Goal: Information Seeking & Learning: Obtain resource

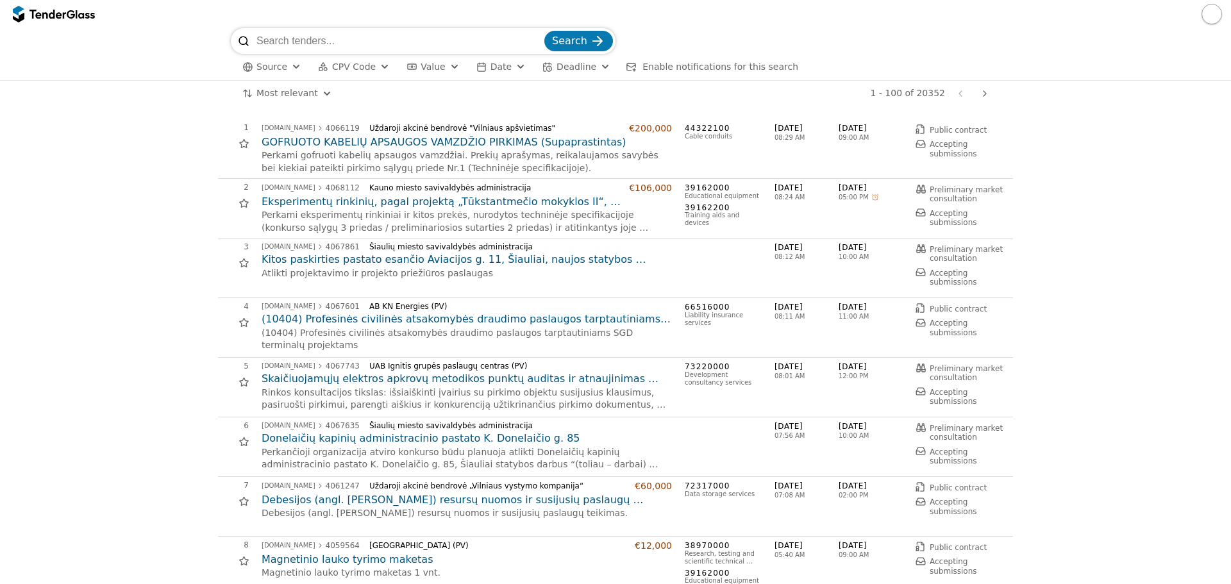
click at [289, 69] on div "button" at bounding box center [296, 67] width 46 height 44
click at [307, 89] on div "[GEOGRAPHIC_DATA]" at bounding box center [356, 93] width 124 height 14
click at [376, 64] on span "CPV Code" at bounding box center [398, 67] width 44 height 10
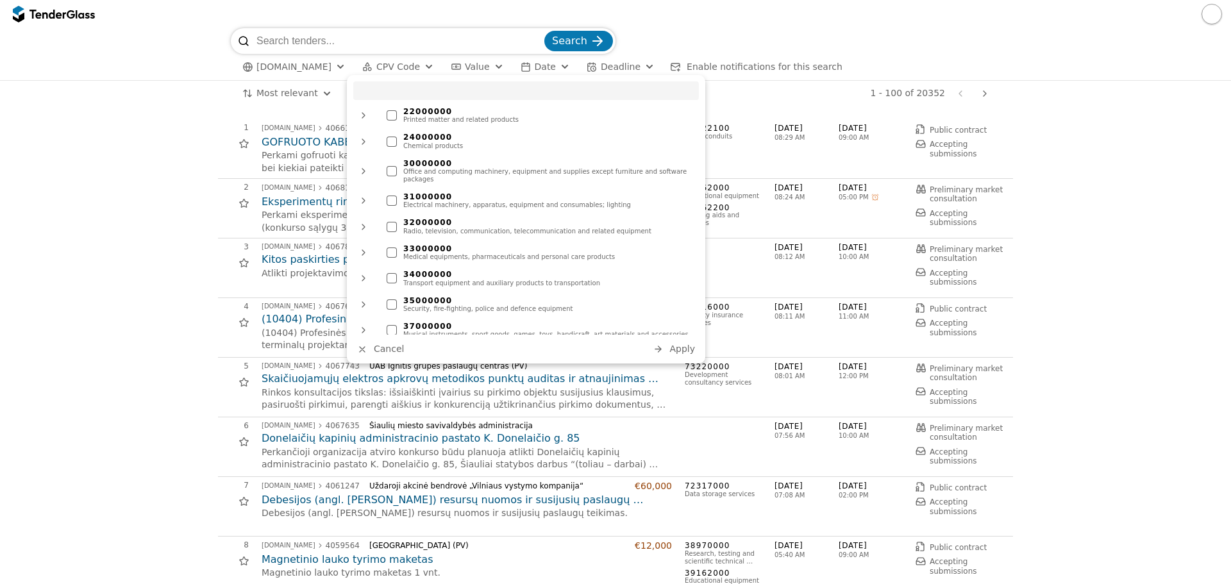
scroll to position [192, 0]
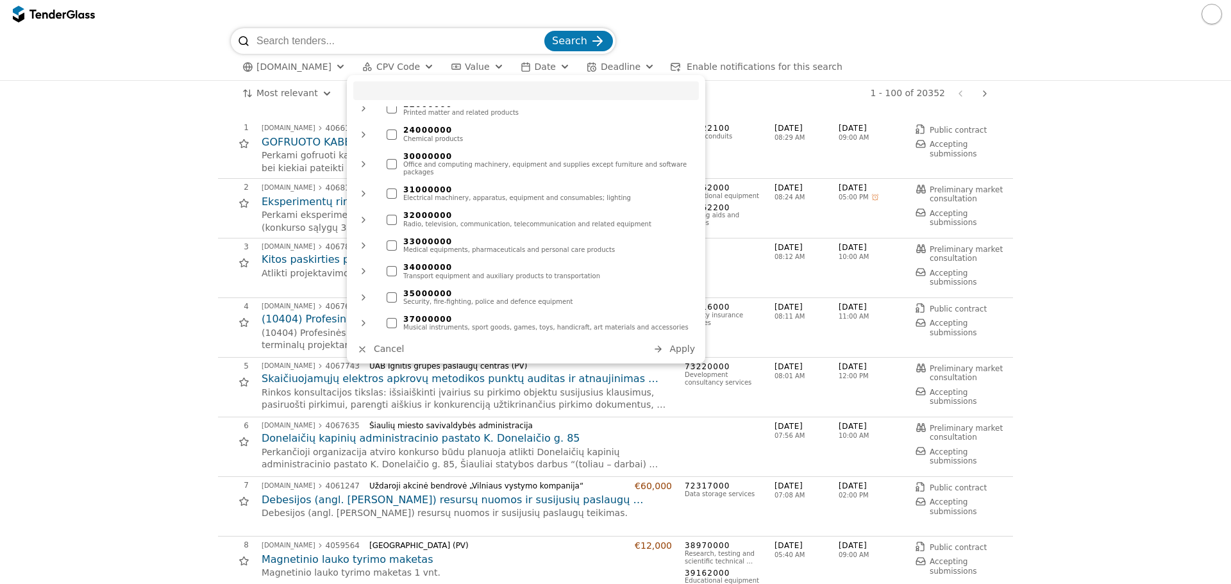
click at [391, 241] on div at bounding box center [392, 246] width 10 height 10
click at [684, 351] on span "Apply" at bounding box center [683, 349] width 26 height 10
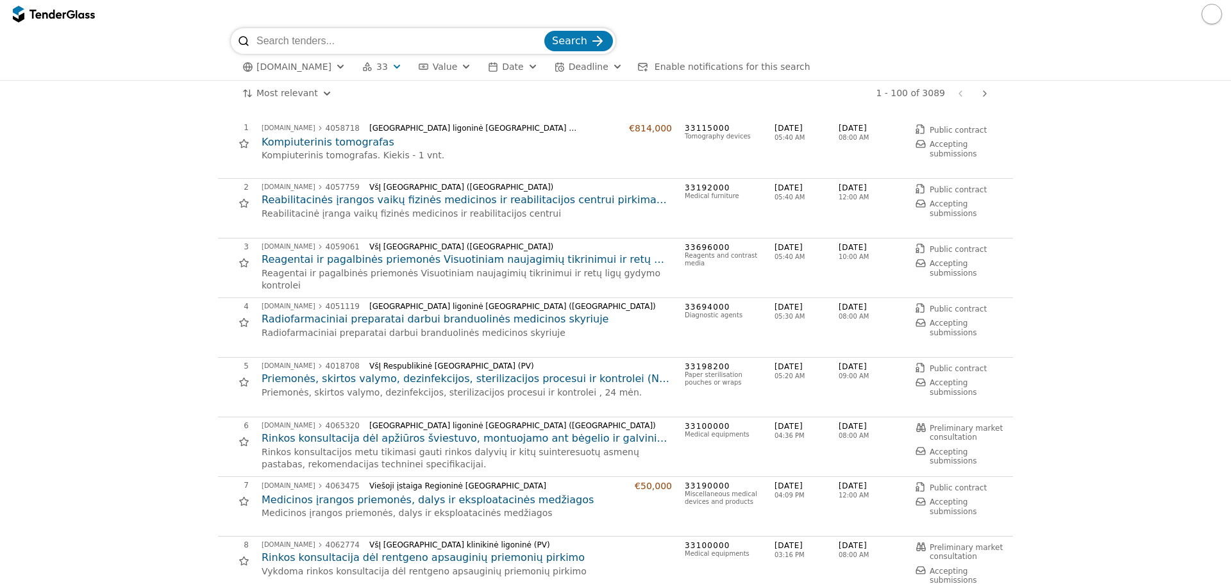
click at [341, 40] on input "search" at bounding box center [399, 41] width 285 height 26
type input "audiometras"
click at [545, 31] on button "Search" at bounding box center [579, 41] width 69 height 21
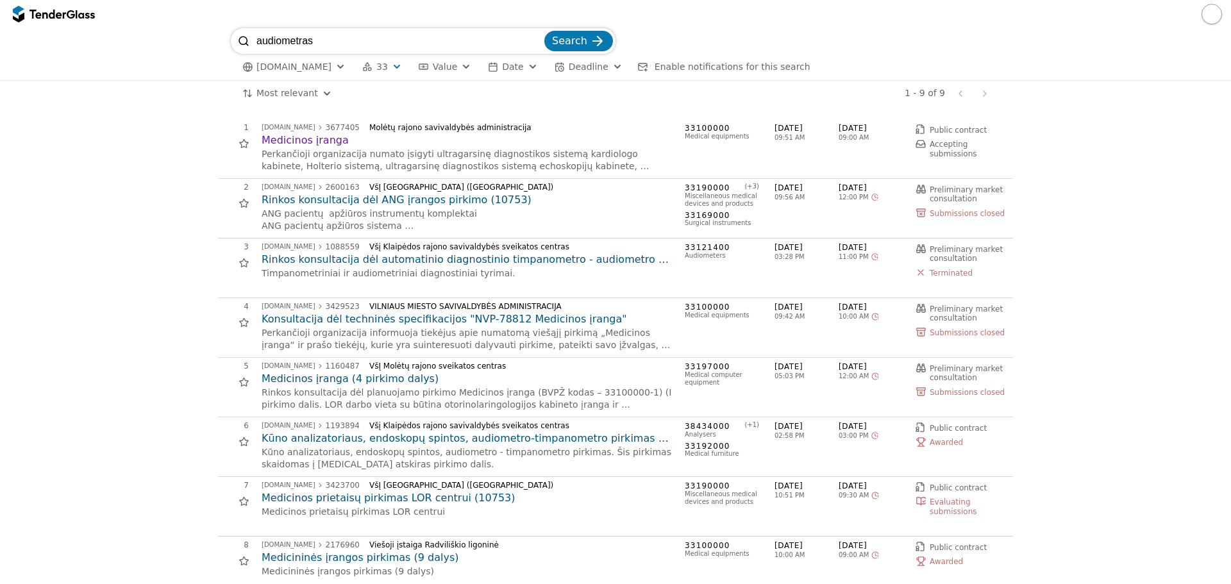
drag, startPoint x: 321, startPoint y: 43, endPoint x: 241, endPoint y: 45, distance: 80.8
click at [241, 45] on div "audiometras Search" at bounding box center [423, 41] width 385 height 26
type input "LOR"
click at [545, 31] on button "Search" at bounding box center [579, 41] width 69 height 21
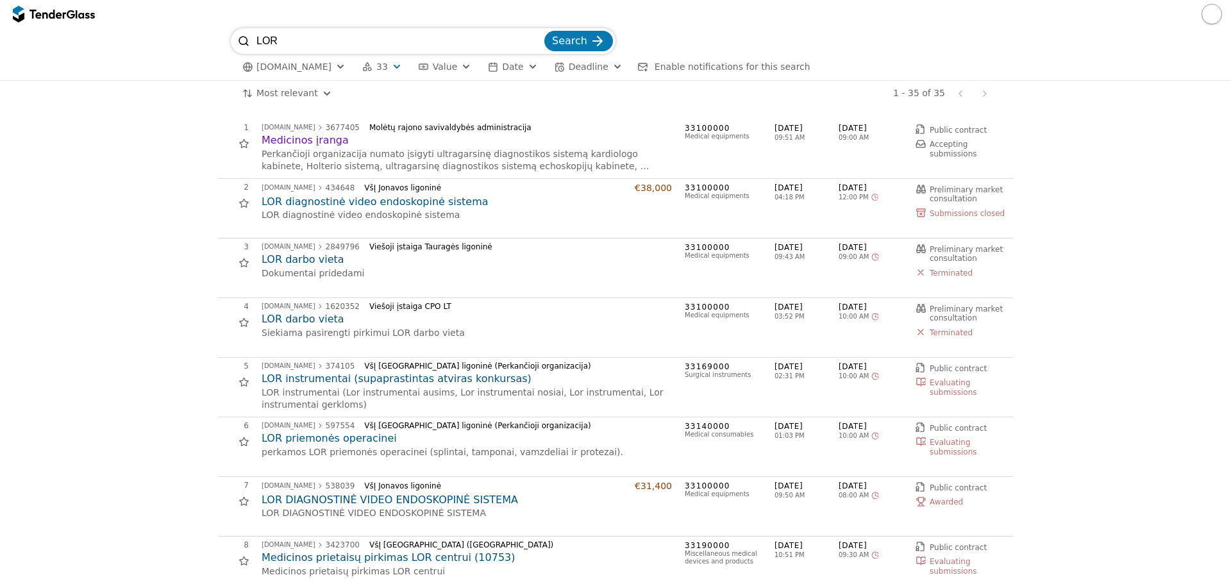
click at [219, 37] on div "LOR Search [DOMAIN_NAME] 33 Type Buyer Value Date Deadline Enable notifications…" at bounding box center [615, 54] width 1219 height 52
click at [289, 40] on input "LOR" at bounding box center [399, 41] width 285 height 26
drag, startPoint x: 294, startPoint y: 39, endPoint x: 237, endPoint y: 44, distance: 57.9
click at [237, 44] on div "LOR Search" at bounding box center [423, 41] width 385 height 26
type input "lazeris"
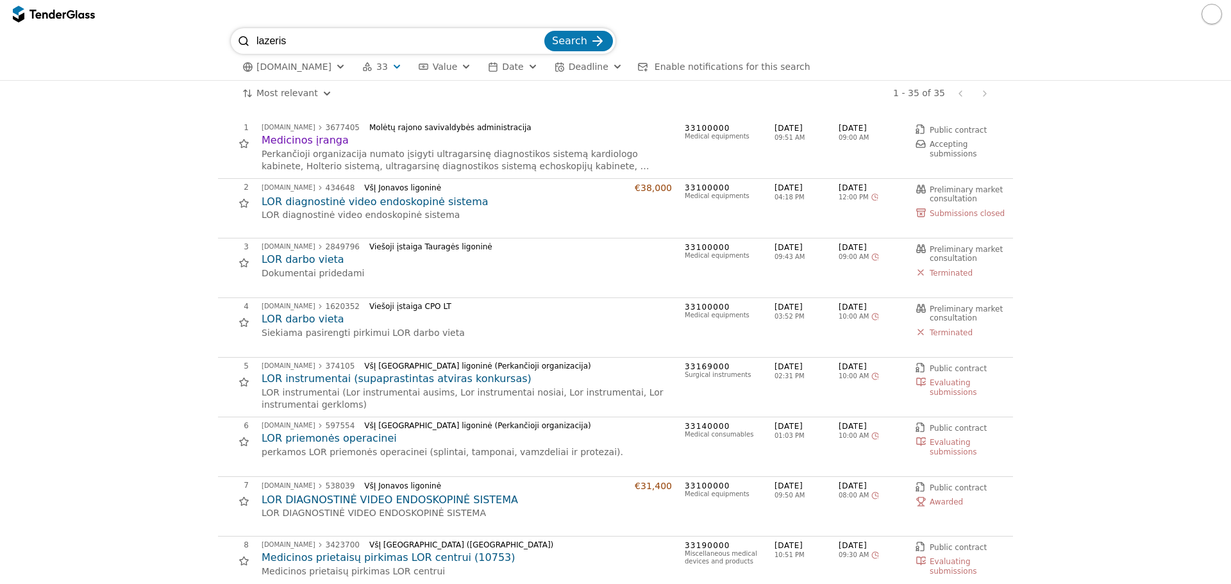
click at [545, 31] on button "Search" at bounding box center [579, 41] width 69 height 21
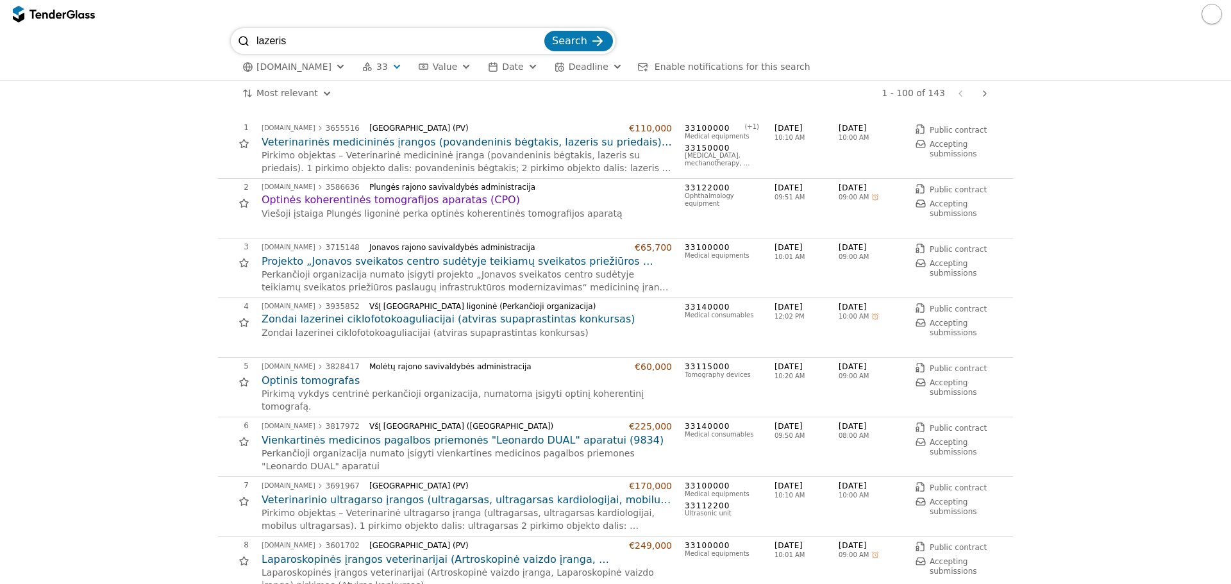
click at [612, 147] on h2 "Veterinarinės medicininės įrangos (povandeninis bėgtakis, lazeris su priedais) …" at bounding box center [467, 142] width 410 height 14
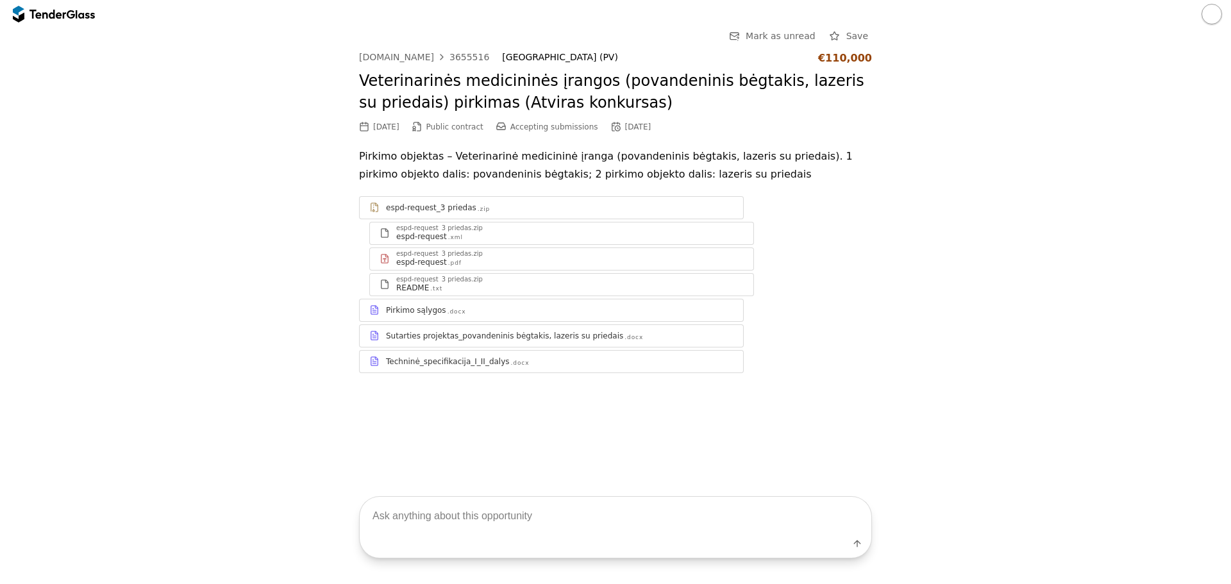
click at [579, 365] on div "Techninė_specifikacija_I_II_dalys .docx" at bounding box center [560, 362] width 348 height 10
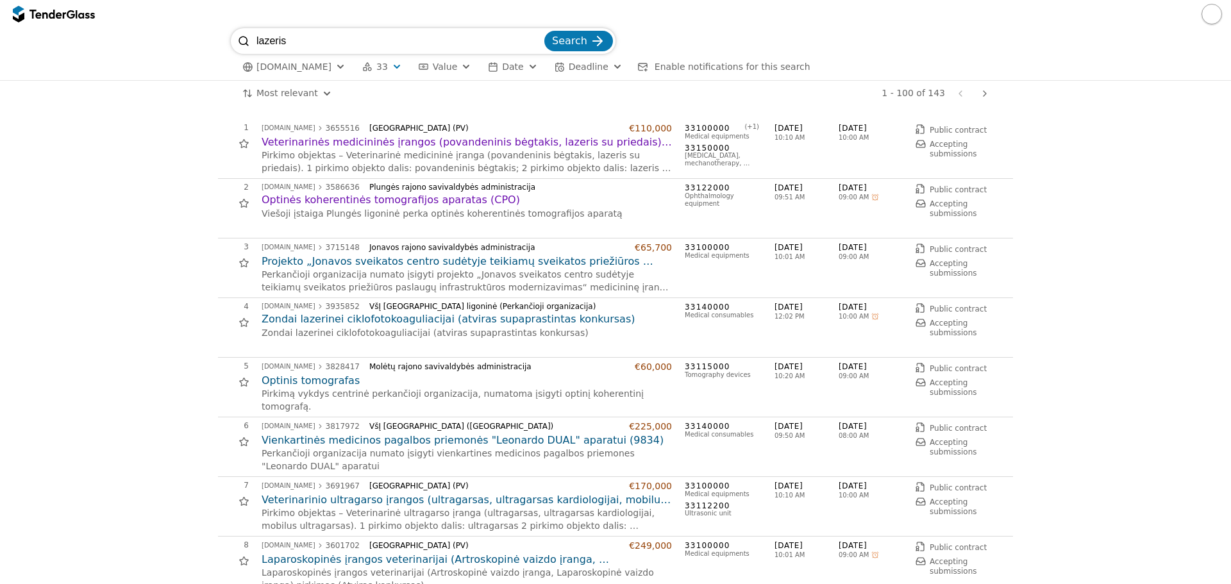
drag, startPoint x: 303, startPoint y: 33, endPoint x: 255, endPoint y: 36, distance: 48.2
click at [255, 36] on div "lazeris Search" at bounding box center [423, 41] width 385 height 26
type input "mikroskopas"
click at [545, 31] on button "Search" at bounding box center [579, 41] width 69 height 21
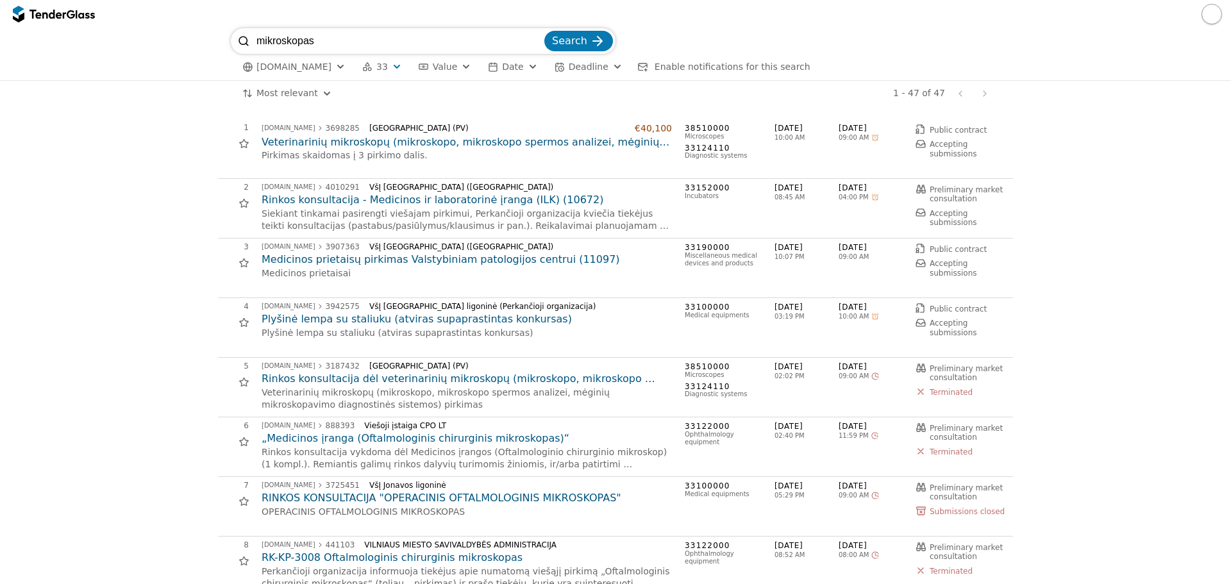
click at [477, 139] on h2 "Veterinarinių mikroskopų (mikroskopo, mikroskopo spermos analizei, mėginių mikr…" at bounding box center [467, 142] width 410 height 14
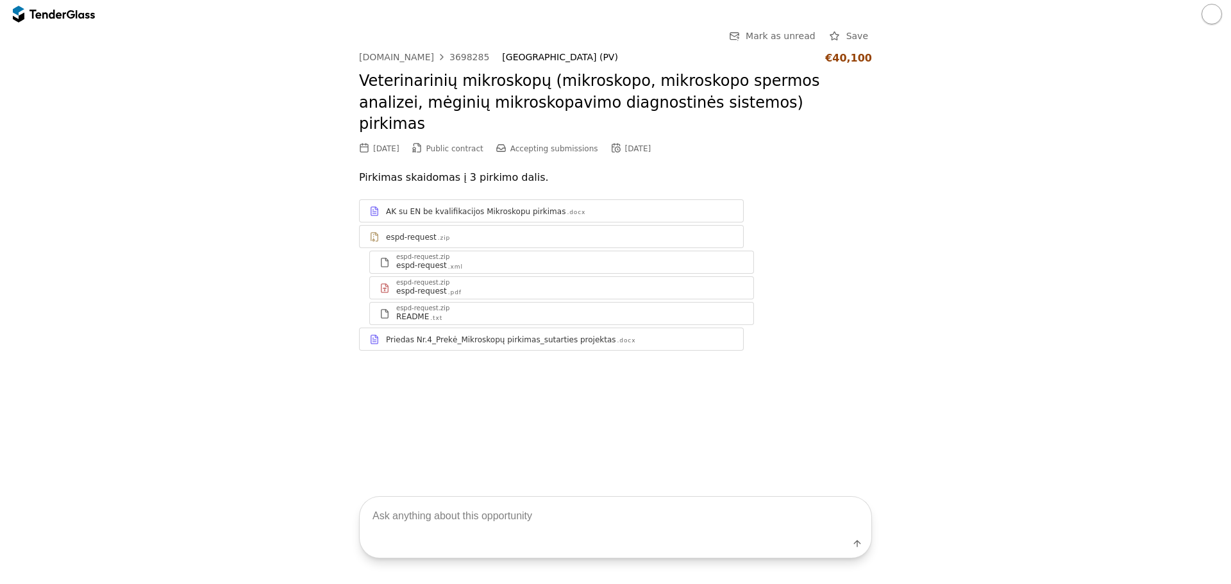
click at [576, 332] on div "Priedas Nr.4_Prekė_Mikroskopų pirkimas_sutarties projektas .docx" at bounding box center [552, 340] width 384 height 16
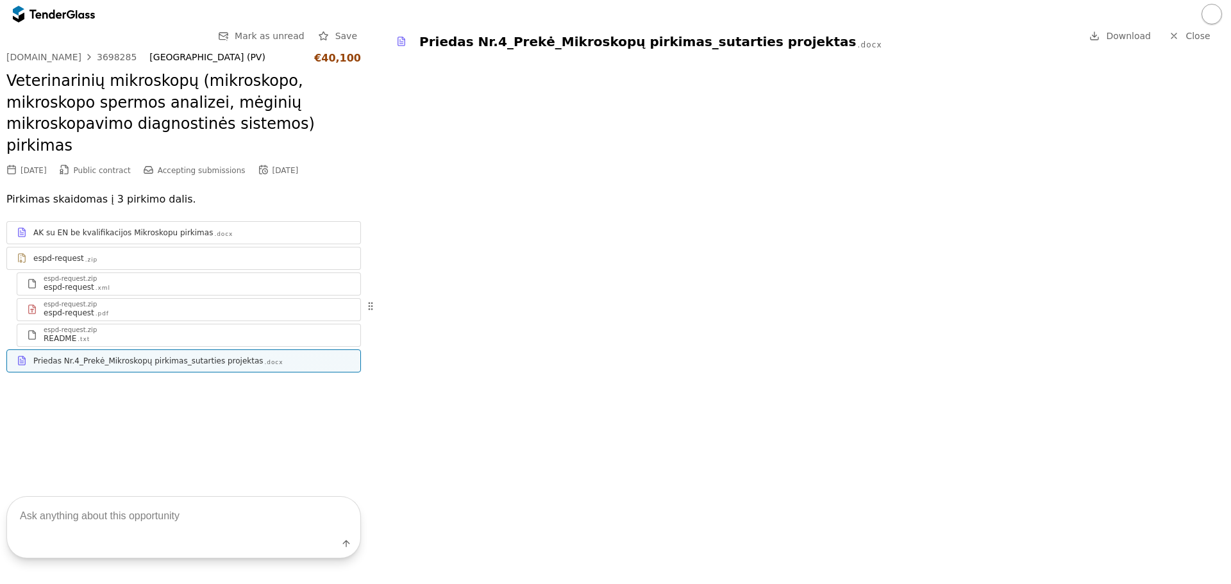
click at [183, 228] on div "AK su EN be kvalifikacijos Mikroskopu pirkimas" at bounding box center [123, 233] width 180 height 10
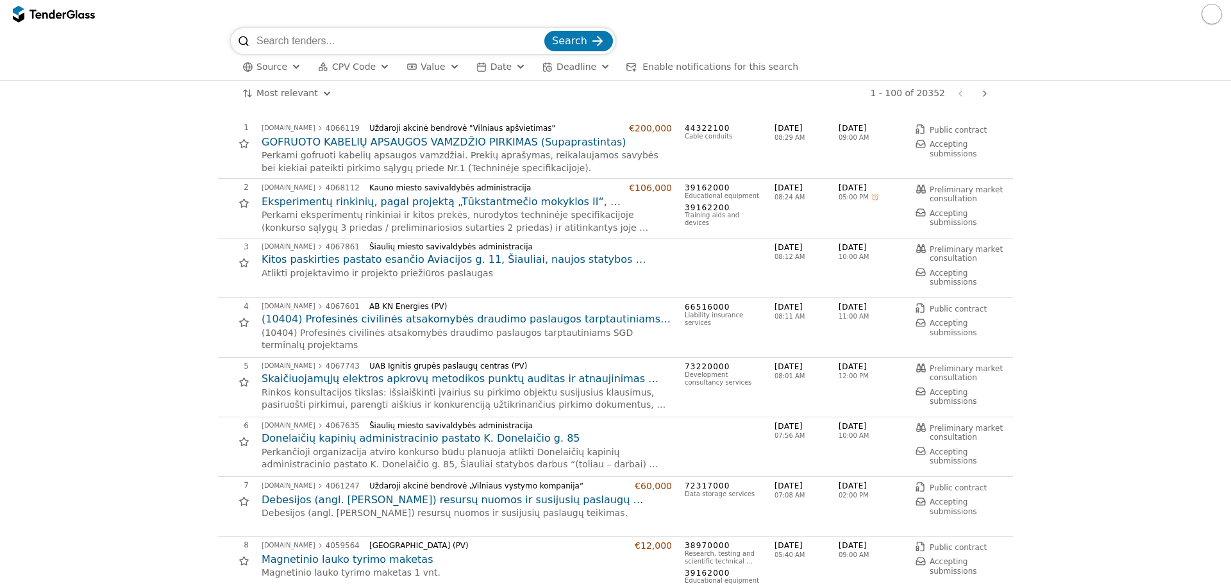
click at [297, 72] on button "Source" at bounding box center [271, 67] width 69 height 16
click at [296, 98] on div "[GEOGRAPHIC_DATA]" at bounding box center [356, 93] width 124 height 14
click at [405, 148] on span "Apply" at bounding box center [407, 142] width 26 height 10
click at [376, 67] on span "CPV Code" at bounding box center [398, 67] width 44 height 10
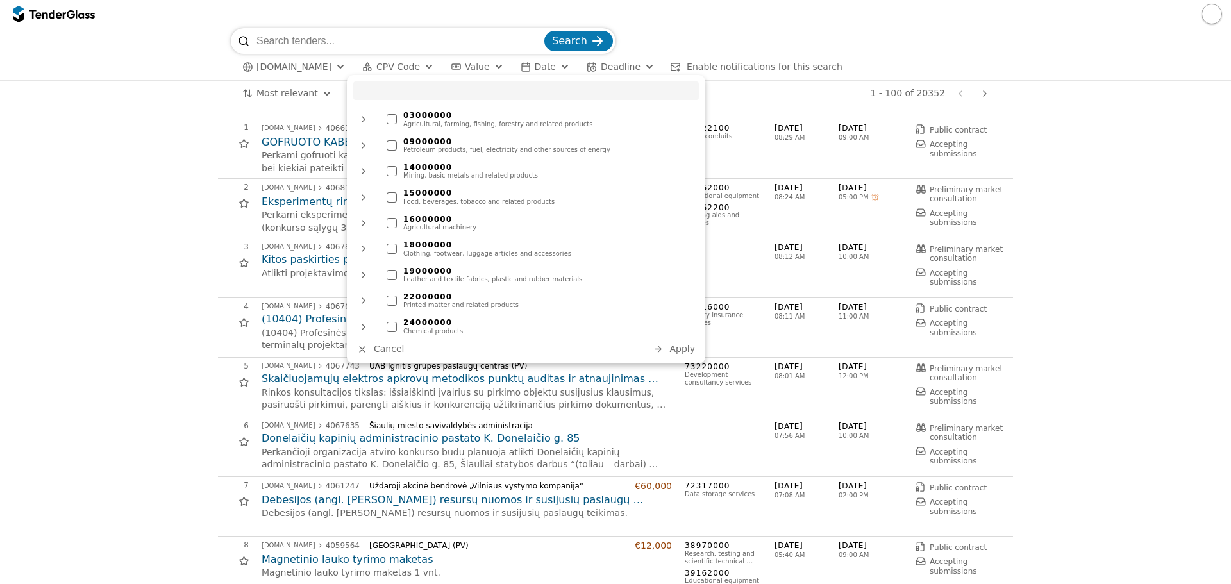
scroll to position [192, 0]
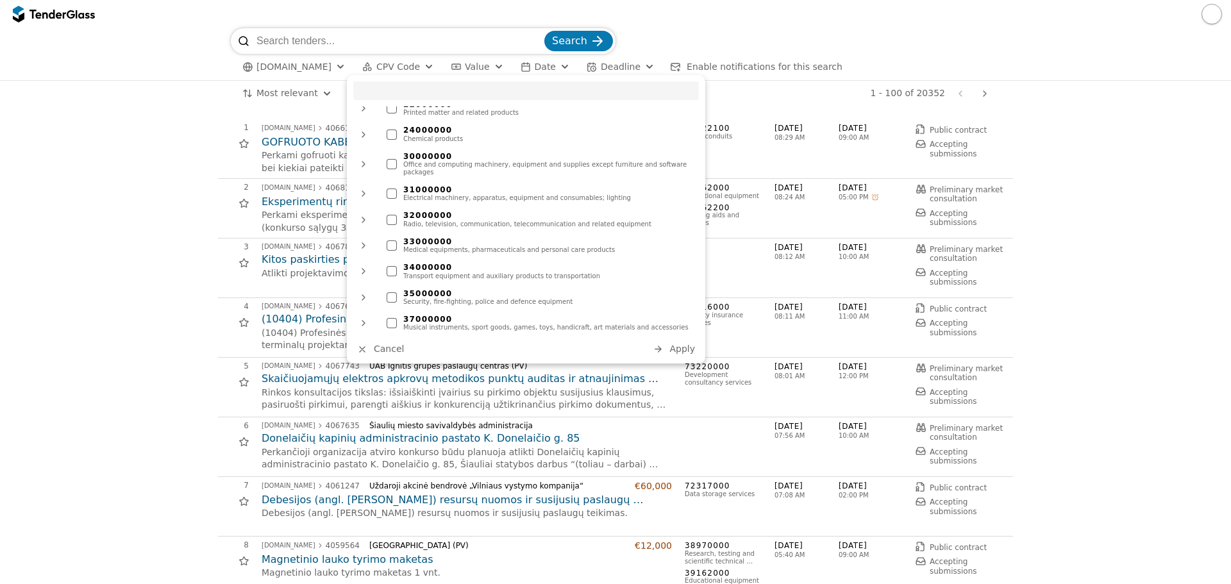
click at [477, 237] on div "33000000" at bounding box center [547, 241] width 289 height 9
click at [676, 353] on span "Apply" at bounding box center [683, 349] width 26 height 10
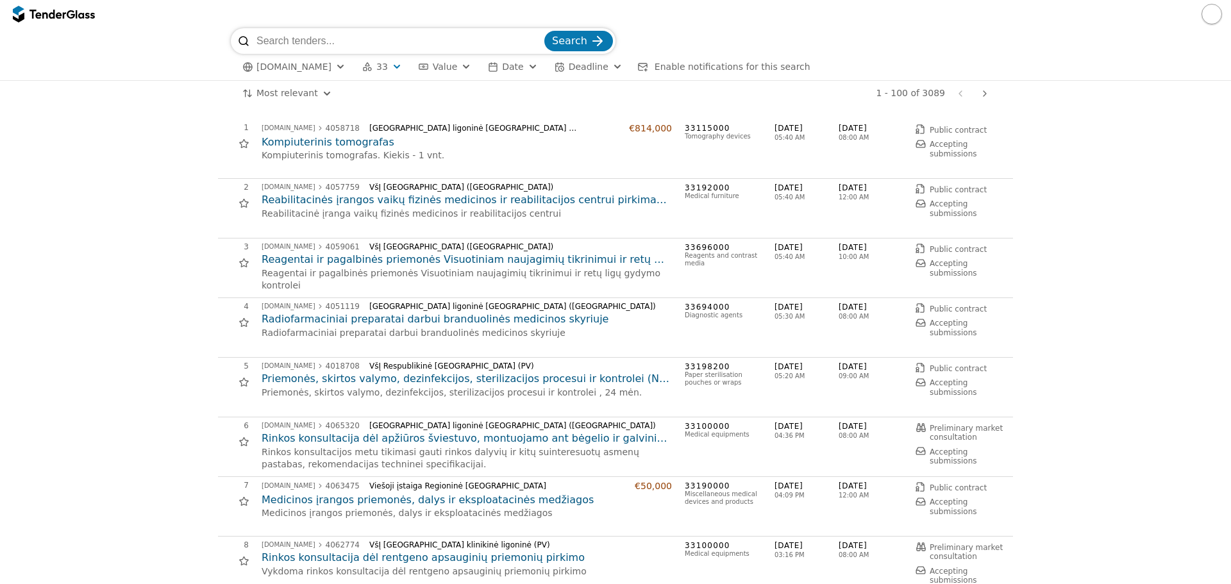
click at [325, 38] on input "search" at bounding box center [399, 41] width 285 height 26
type input "mikroskopas"
click at [545, 31] on button "Search" at bounding box center [579, 41] width 69 height 21
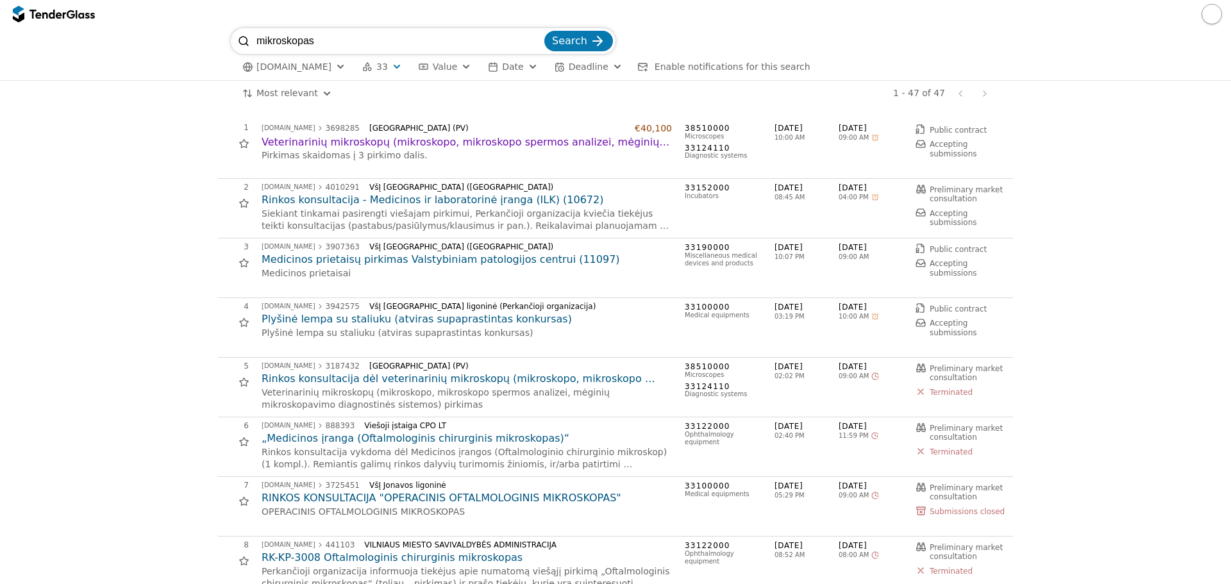
click at [368, 201] on h2 "Rinkos konsultacija - Medicinos ir laboratorinė įranga (ILK) (10672)" at bounding box center [467, 200] width 410 height 14
click at [410, 258] on h2 "Medicinos prietaisų pirkimas Valstybiniam patologijos centrui (11097)" at bounding box center [467, 260] width 410 height 14
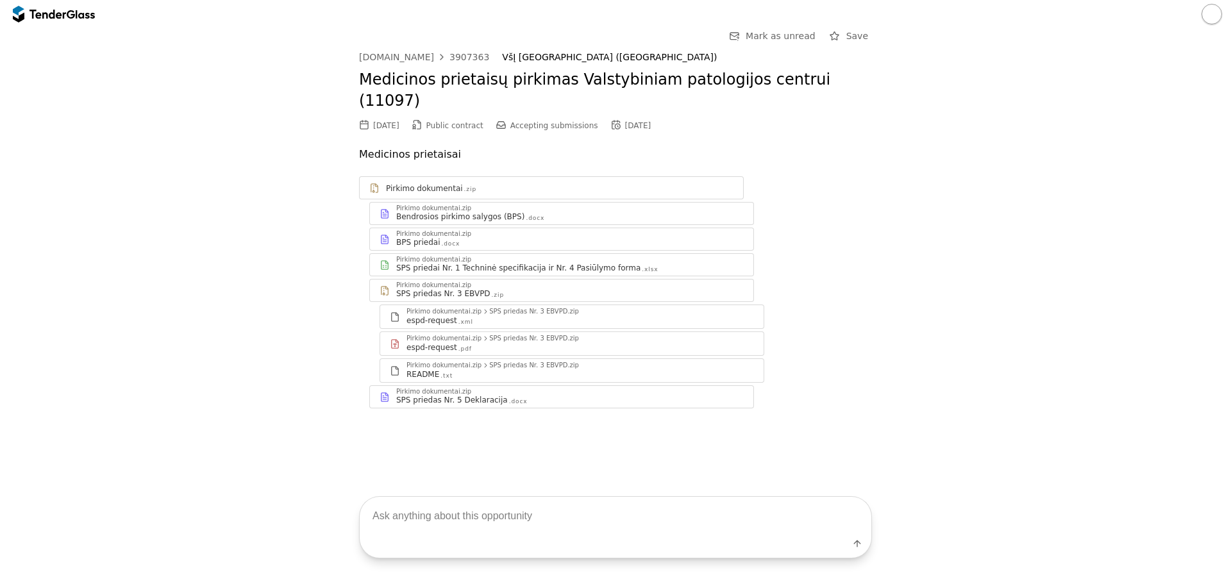
click at [430, 254] on div "Pirkimo dokumentai.zip SPS priedai Nr. 1 Techninė specifikacija ir Nr. 4 Pasiūl…" at bounding box center [562, 265] width 384 height 22
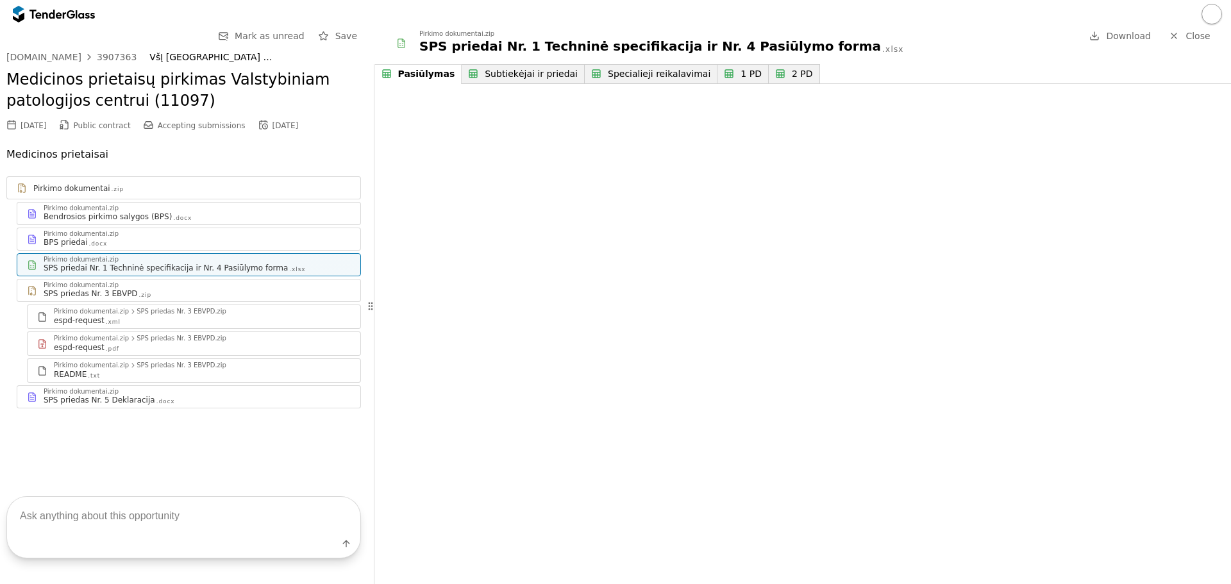
click at [718, 67] on button "1 PD" at bounding box center [743, 74] width 51 height 20
click at [785, 77] on div "2 PD" at bounding box center [797, 74] width 24 height 11
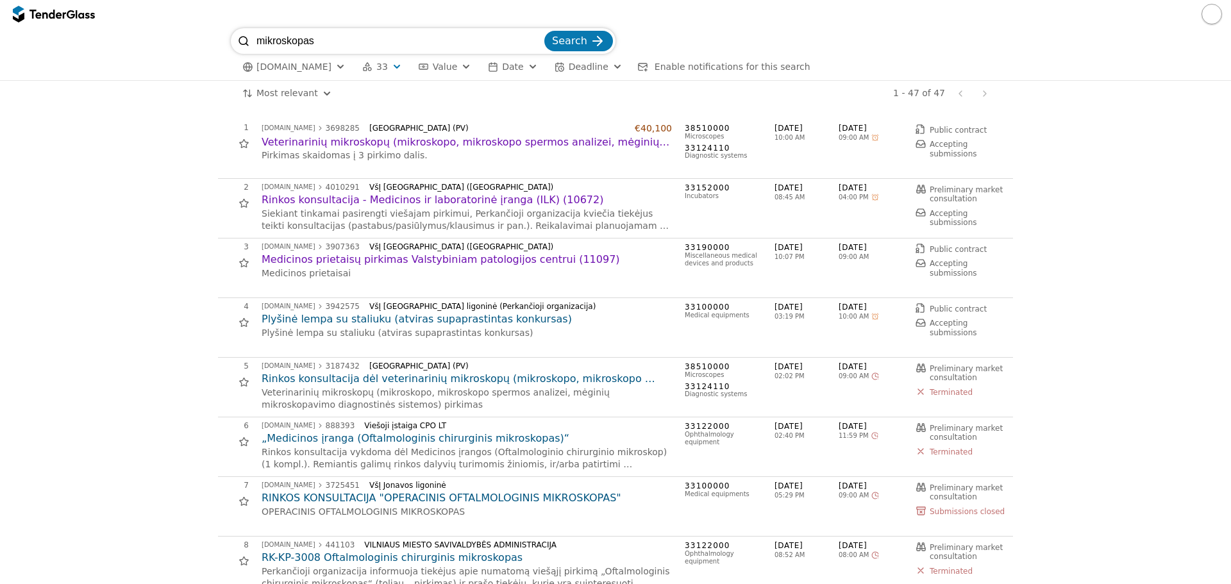
drag, startPoint x: 319, startPoint y: 43, endPoint x: 195, endPoint y: 45, distance: 123.8
click at [195, 45] on div "mikroskopas Search viesiejipirkimai.lt 33 Type Buyer Value Date Deadline Enable…" at bounding box center [615, 54] width 1219 height 52
click at [289, 38] on input "search" at bounding box center [399, 41] width 285 height 26
type input "otolaringologinis"
click at [545, 31] on button "Search" at bounding box center [579, 41] width 69 height 21
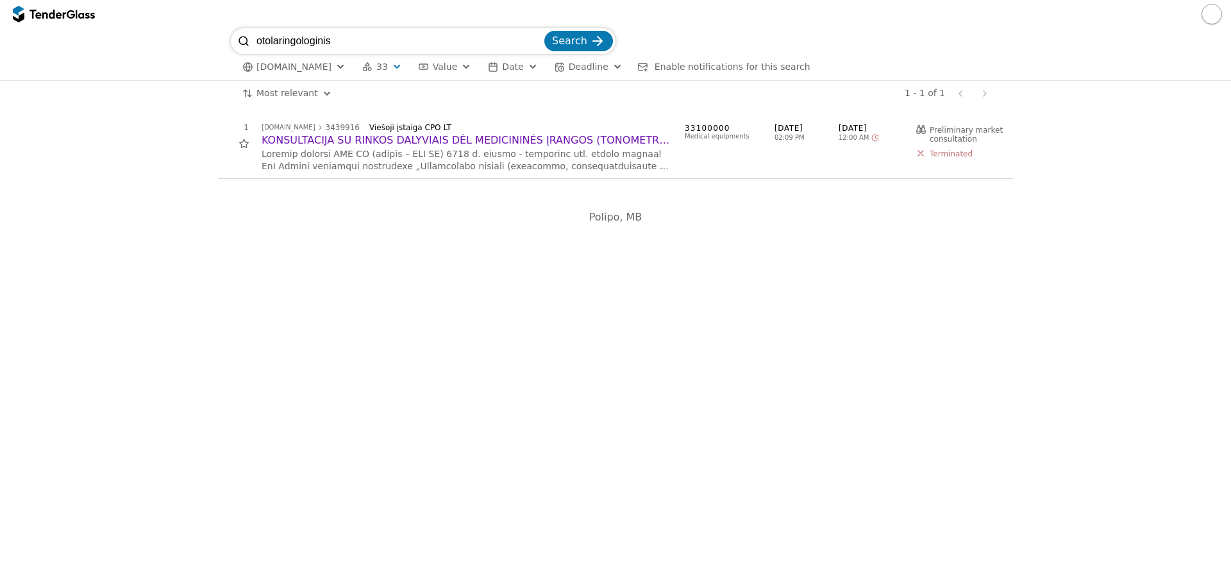
drag, startPoint x: 368, startPoint y: 42, endPoint x: 326, endPoint y: 62, distance: 46.5
click at [326, 62] on div "otolaringologinis Search viesiejipirkimai.lt 33 Type Buyer Value Date Deadline …" at bounding box center [616, 54] width 770 height 52
type input "otolaringologiniai"
click at [545, 31] on button "Search" at bounding box center [579, 41] width 69 height 21
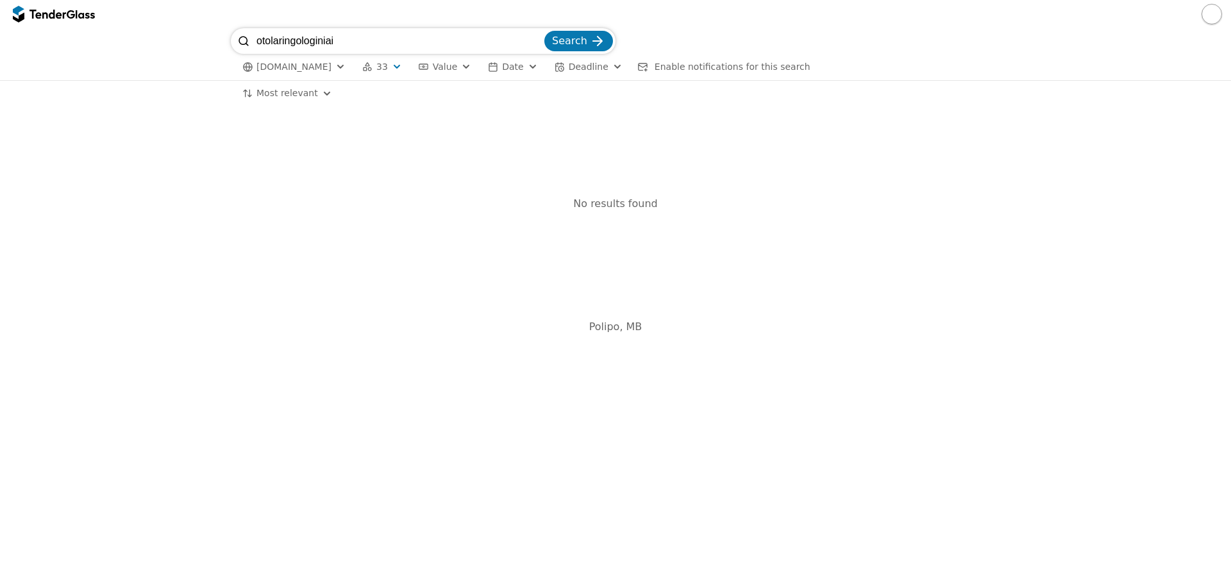
drag, startPoint x: 319, startPoint y: 68, endPoint x: 345, endPoint y: 40, distance: 37.7
click at [345, 40] on input "otolaringologiniai" at bounding box center [399, 41] width 285 height 26
click at [355, 45] on input "otolaringologiniai" at bounding box center [399, 41] width 285 height 26
type input "otolaringologija"
click at [545, 31] on button "Search" at bounding box center [579, 41] width 69 height 21
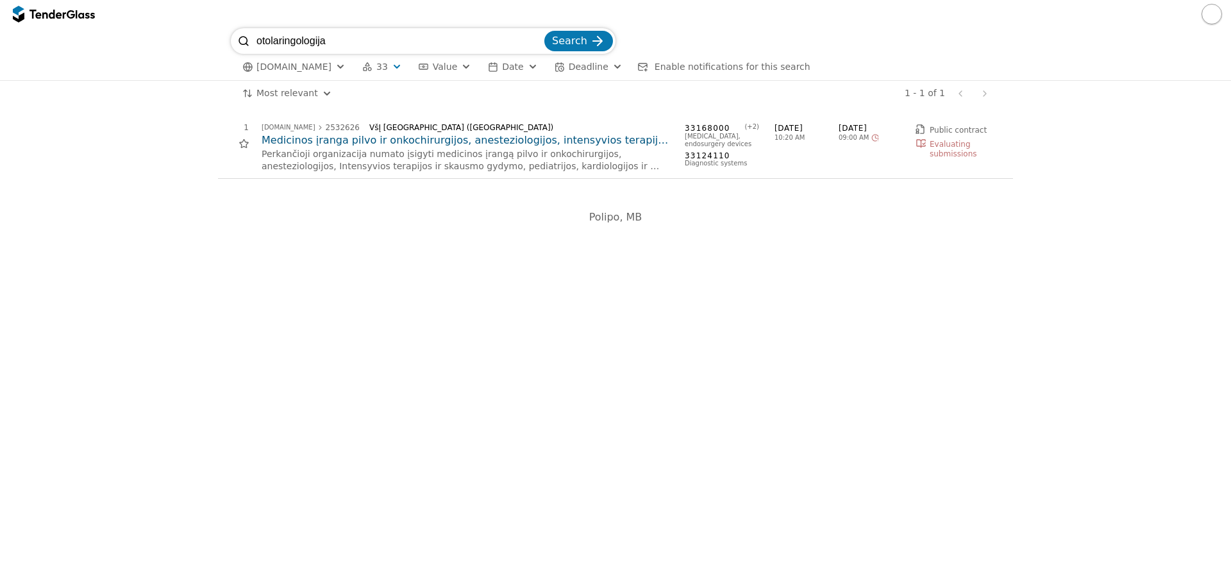
click at [542, 42] on input "otolaringologija" at bounding box center [399, 41] width 285 height 26
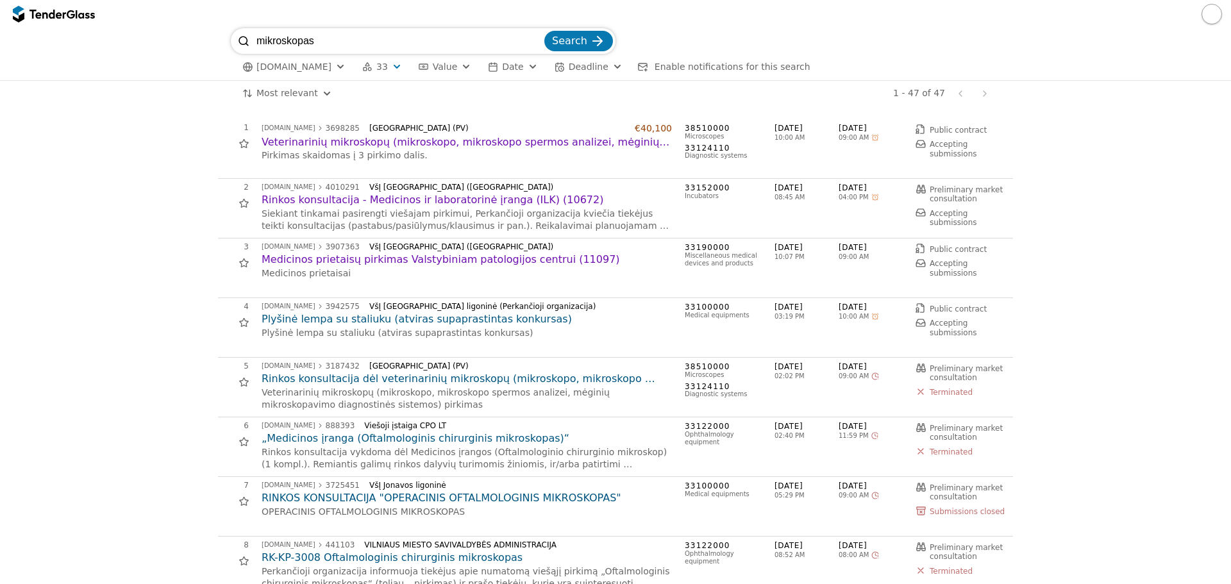
drag, startPoint x: 313, startPoint y: 42, endPoint x: 178, endPoint y: 45, distance: 134.7
click at [178, 45] on div "mikroskopas Search viesiejipirkimai.lt 33 Type Buyer Value Date Deadline Enable…" at bounding box center [615, 54] width 1219 height 52
type input "naujagimių"
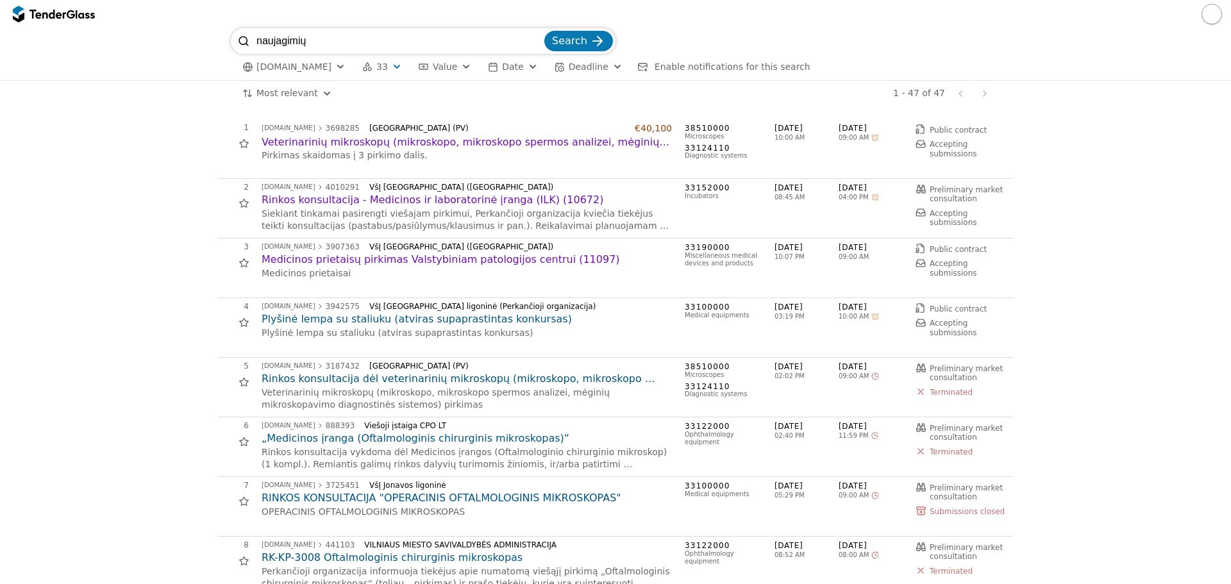
click at [545, 31] on button "Search" at bounding box center [579, 41] width 69 height 21
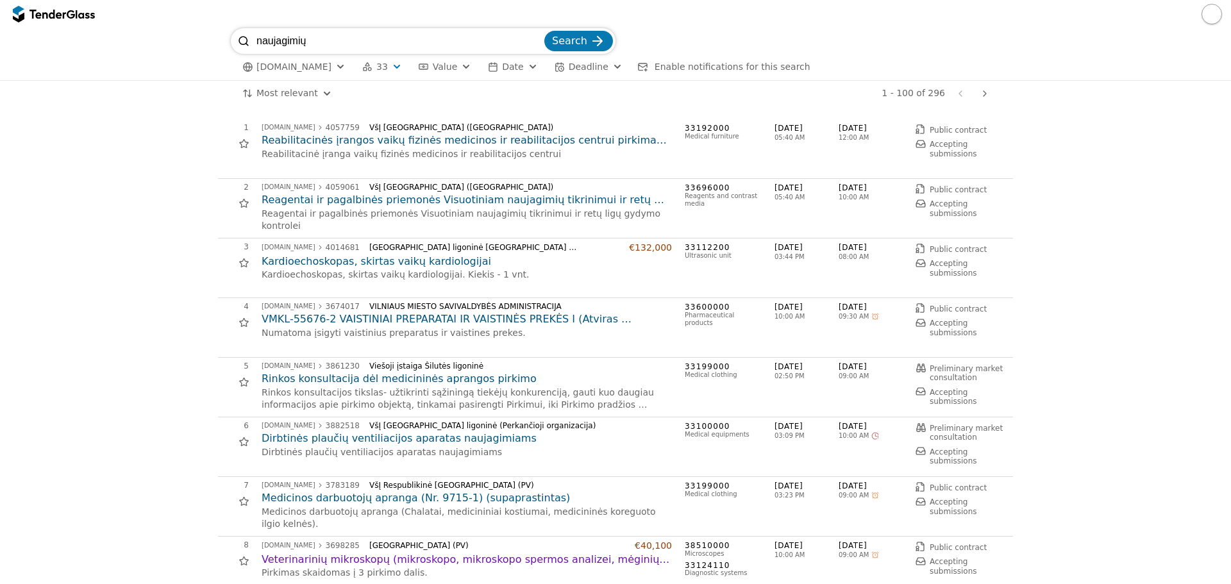
click at [316, 201] on h2 "Reagentai ir pagalbinės priemonės Visuotiniam naujagimių tikrinimui ir retų lig…" at bounding box center [467, 200] width 410 height 14
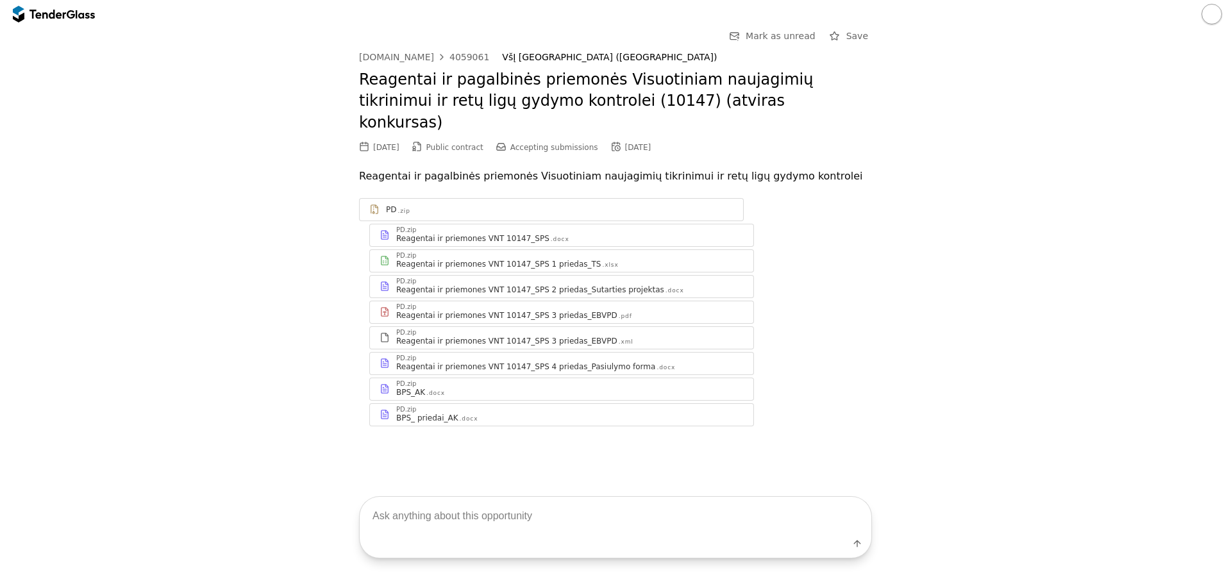
click at [547, 259] on div "Reagentai ir priemones VNT 10147_SPS 1 priedas_TS" at bounding box center [498, 264] width 205 height 10
